Goal: Navigation & Orientation: Find specific page/section

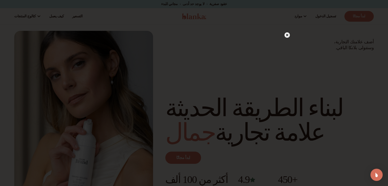
click at [287, 36] on circle at bounding box center [286, 34] width 5 height 5
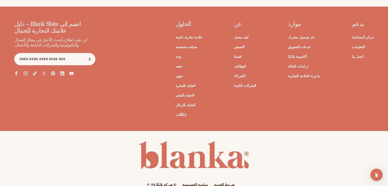
scroll to position [2023, 0]
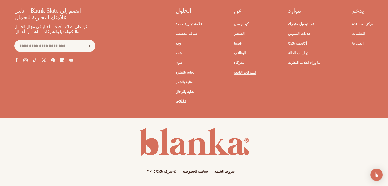
click at [253, 70] on font "الشركات التابعة" at bounding box center [245, 72] width 22 height 5
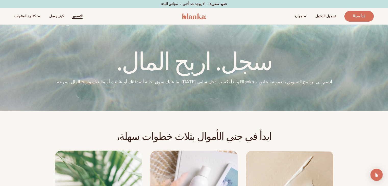
click at [72, 16] on font "التسعير" at bounding box center [77, 16] width 10 height 5
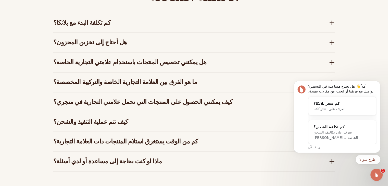
scroll to position [810, 0]
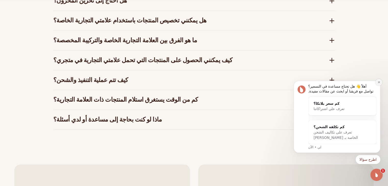
click at [379, 82] on icon "رفض الإشعار" at bounding box center [379, 82] width 2 height 2
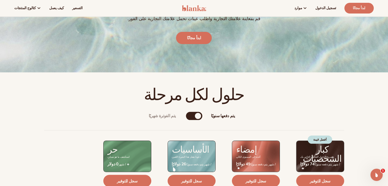
scroll to position [0, 0]
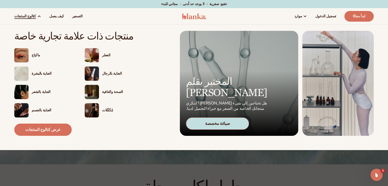
click at [34, 54] on font "ماكياج" at bounding box center [36, 55] width 9 height 5
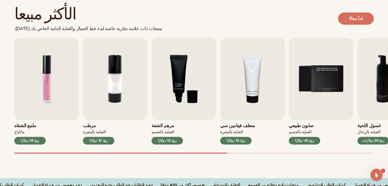
scroll to position [149, 0]
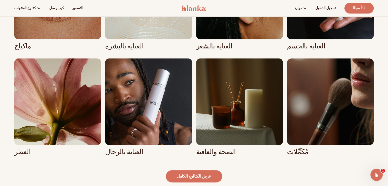
scroll to position [434, 0]
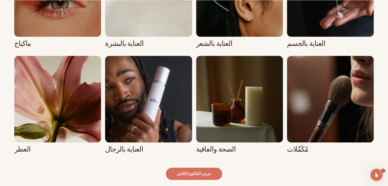
click at [219, 148] on link "7 / 8" at bounding box center [239, 105] width 87 height 98
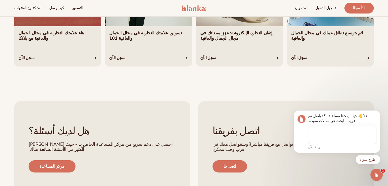
scroll to position [1779, 0]
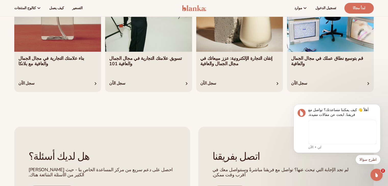
drag, startPoint x: 391, startPoint y: 15, endPoint x: 99, endPoint y: 73, distance: 297.3
click at [379, 106] on icon "رفض الإشعار" at bounding box center [379, 105] width 3 height 3
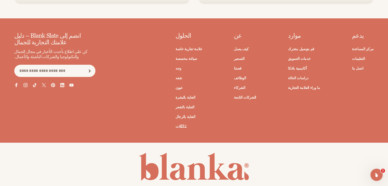
scroll to position [2023, 0]
